Goal: Task Accomplishment & Management: Manage account settings

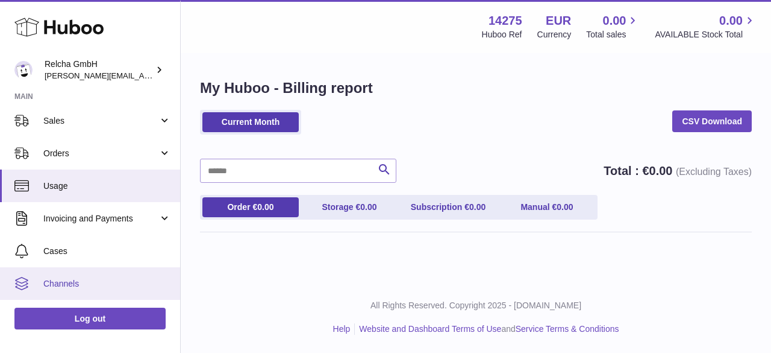
scroll to position [121, 0]
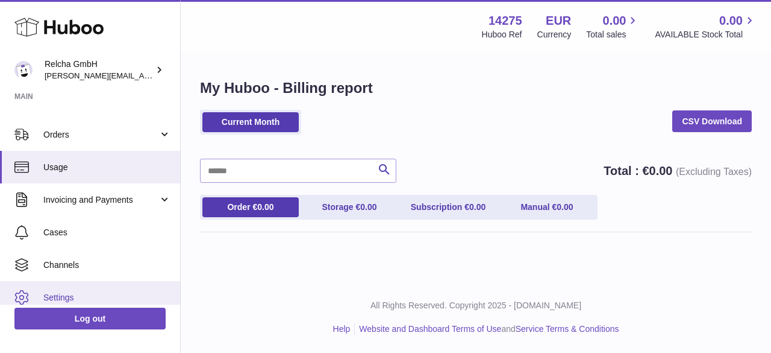
click at [108, 289] on link "Settings" at bounding box center [90, 297] width 180 height 33
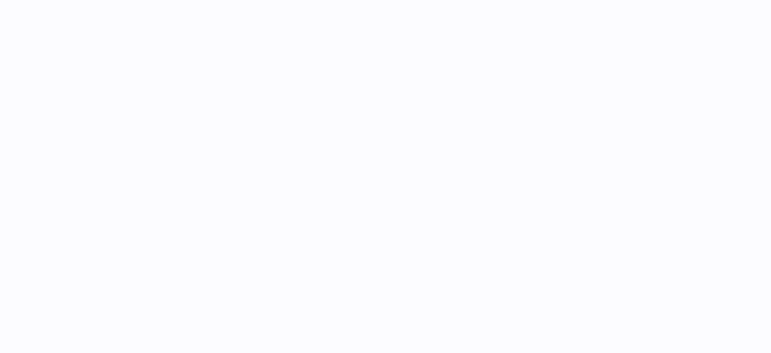
drag, startPoint x: 0, startPoint y: 0, endPoint x: 491, endPoint y: 227, distance: 541.2
click at [491, 227] on div at bounding box center [476, 176] width 591 height 353
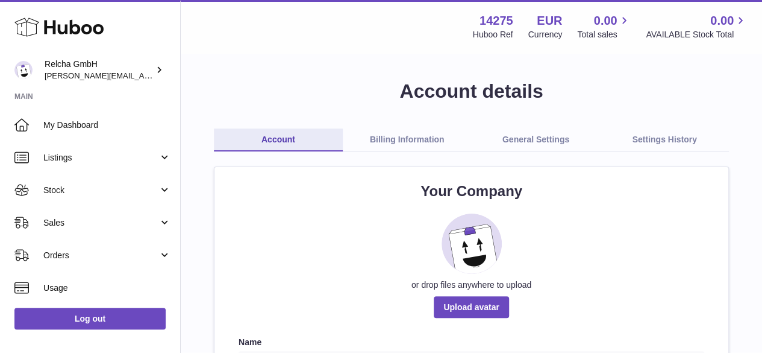
click at [410, 131] on link "Billing Information" at bounding box center [407, 139] width 129 height 23
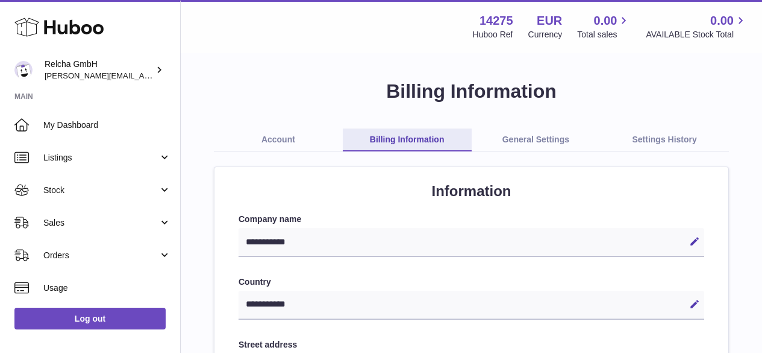
select select "**"
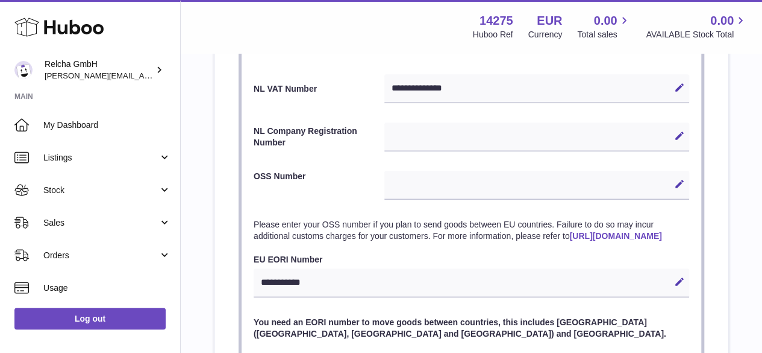
scroll to position [542, 0]
